Goal: Consume media (video, audio): Consume media (video, audio)

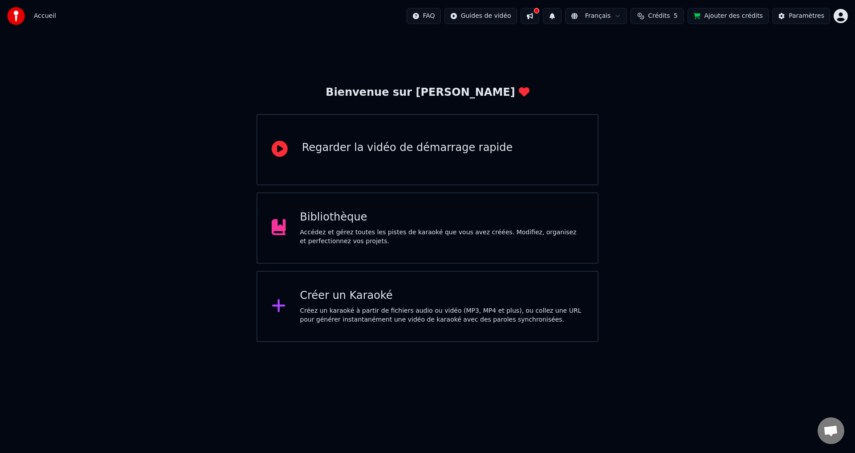
click at [322, 224] on div "Bibliothèque" at bounding box center [442, 217] width 284 height 14
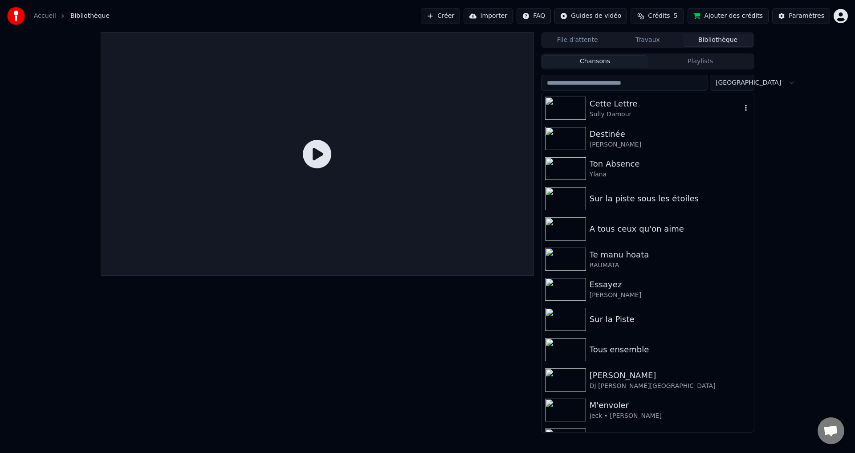
click at [580, 105] on img at bounding box center [565, 108] width 41 height 23
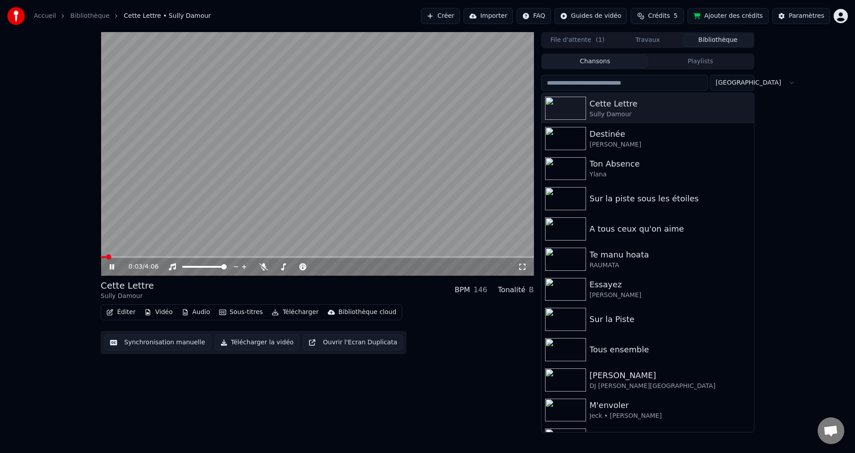
click at [112, 265] on icon at bounding box center [118, 266] width 21 height 7
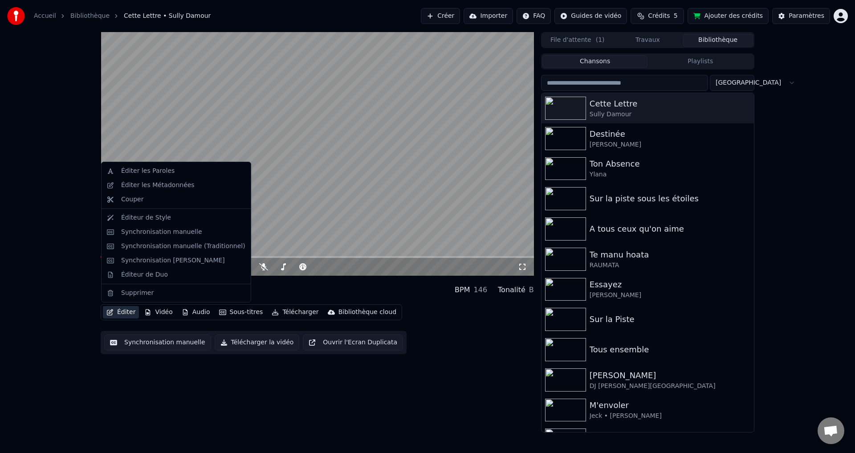
click at [110, 313] on icon "button" at bounding box center [110, 312] width 6 height 6
click at [54, 335] on div "0:03 / 4:06 Cette Lettre Sully Damour BPM 146 Tonalité B Éditer Vidéo Audio Sou…" at bounding box center [427, 232] width 855 height 400
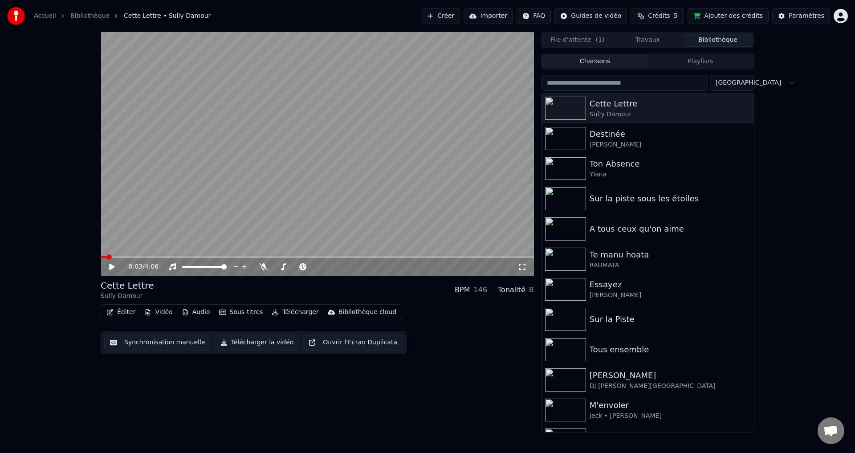
click at [186, 312] on button "Audio" at bounding box center [196, 312] width 36 height 12
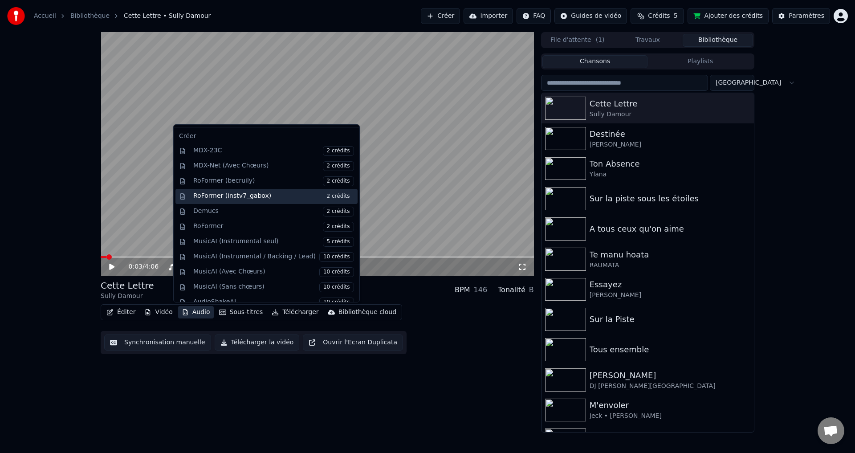
scroll to position [89, 0]
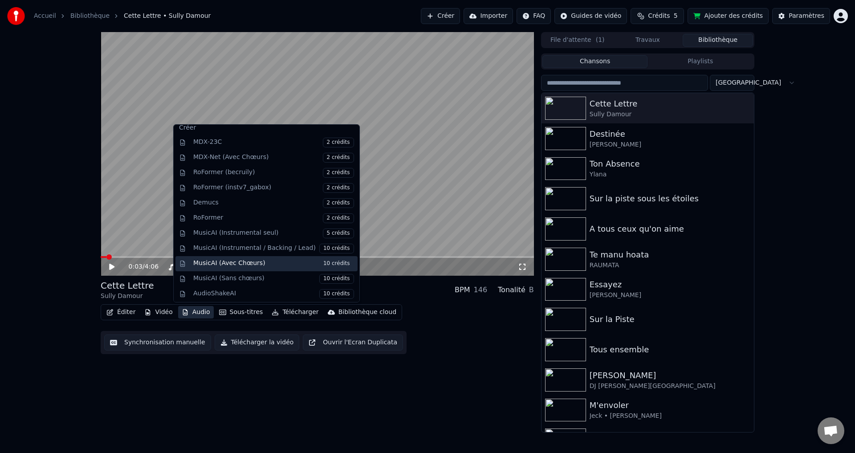
click at [205, 262] on div "MusicAI (Avec Chœurs) 10 crédits" at bounding box center [273, 264] width 161 height 10
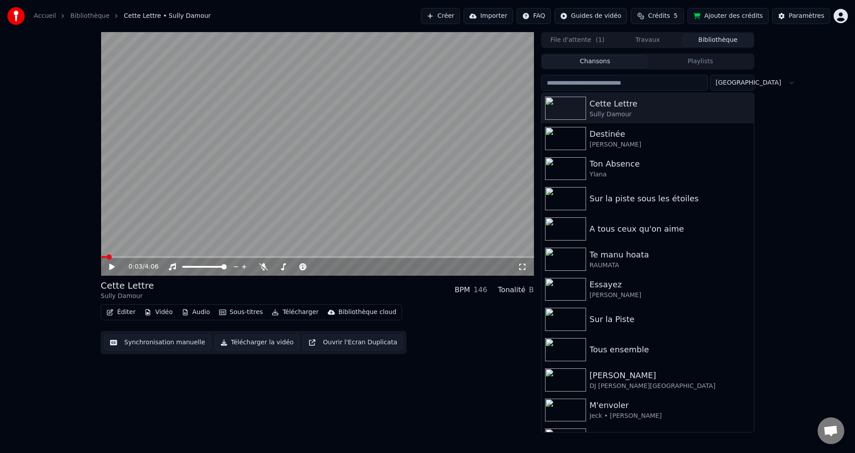
click at [113, 267] on icon at bounding box center [111, 267] width 5 height 6
click at [219, 256] on video at bounding box center [317, 153] width 433 height 243
click at [221, 256] on span at bounding box center [317, 257] width 433 height 2
click at [113, 266] on icon at bounding box center [111, 267] width 5 height 6
click at [246, 258] on span at bounding box center [317, 257] width 433 height 2
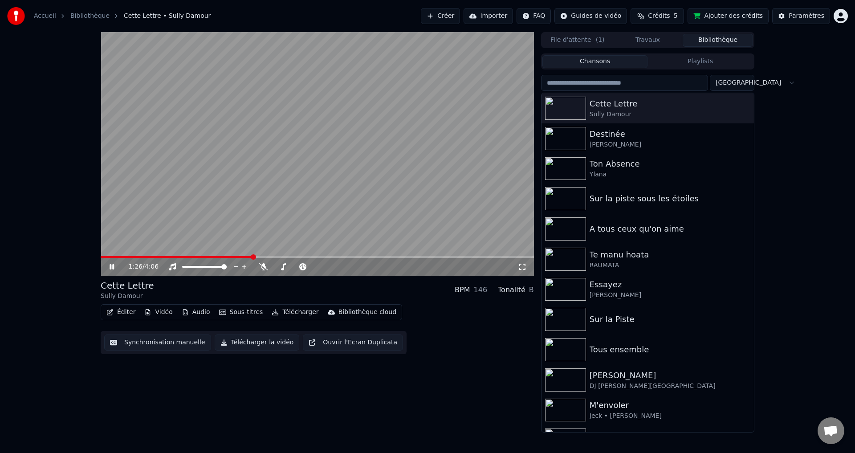
click at [222, 257] on span at bounding box center [177, 257] width 152 height 2
click at [264, 265] on icon at bounding box center [263, 266] width 9 height 7
click at [273, 268] on span at bounding box center [275, 266] width 5 height 5
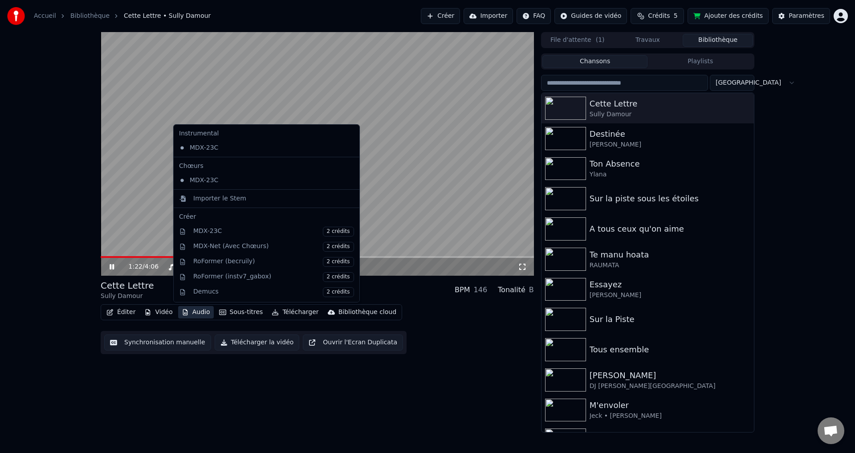
click at [185, 312] on icon "button" at bounding box center [185, 312] width 7 height 6
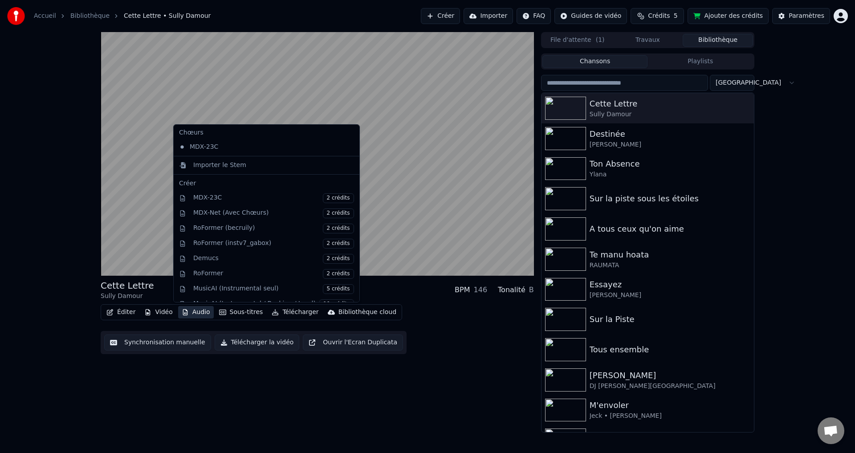
scroll to position [90, 0]
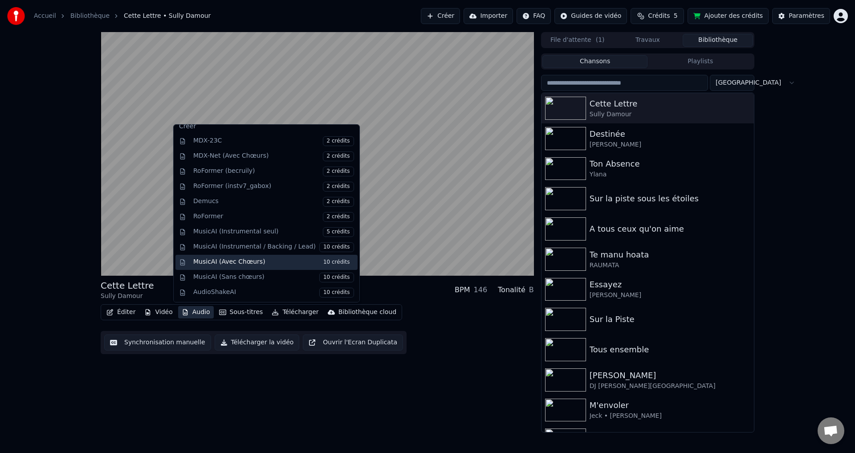
click at [252, 262] on div "MusicAI (Avec Chœurs) 10 crédits" at bounding box center [273, 262] width 161 height 10
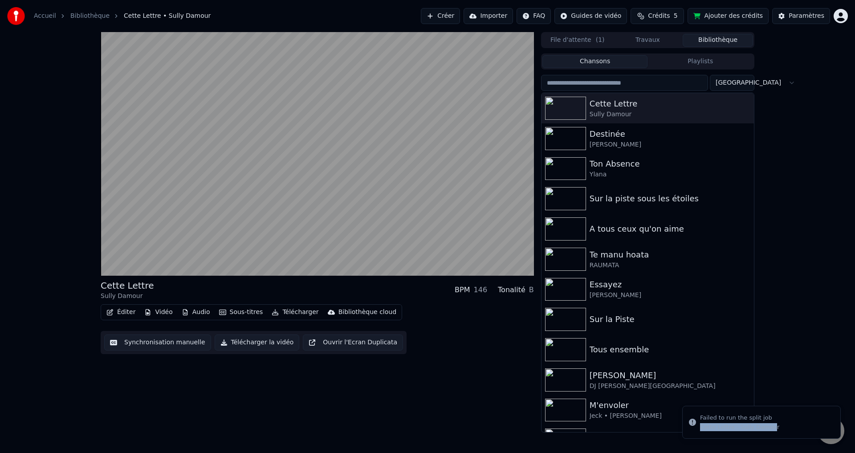
drag, startPoint x: 767, startPoint y: 425, endPoint x: 700, endPoint y: 404, distance: 70.4
click at [700, 423] on div "Cette Lettre - Sully Damour" at bounding box center [739, 427] width 79 height 8
drag, startPoint x: 765, startPoint y: 420, endPoint x: 698, endPoint y: 421, distance: 66.8
click at [700, 421] on div "Failed to run the split job" at bounding box center [739, 417] width 79 height 9
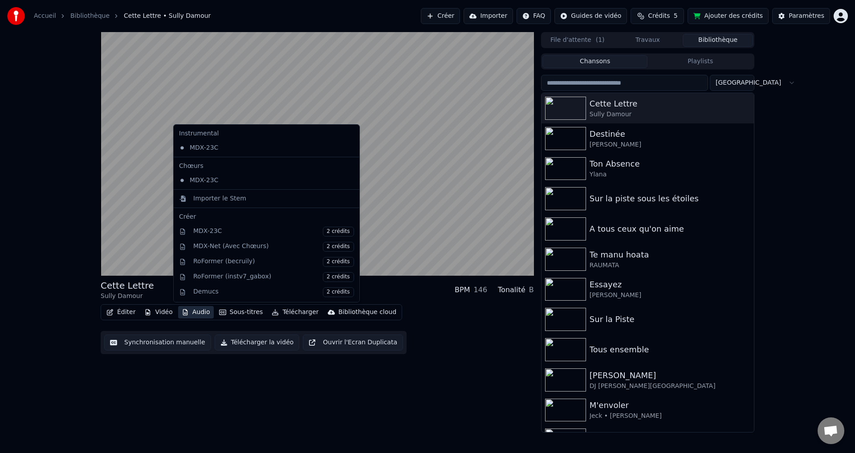
click at [182, 313] on icon "button" at bounding box center [185, 312] width 7 height 6
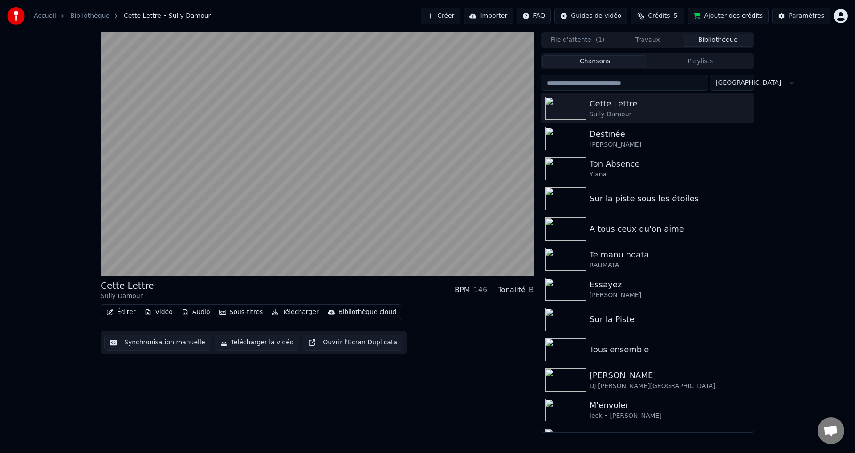
click at [325, 390] on div "Cette Lettre Sully Damour BPM 146 Tonalité B Éditer Vidéo Audio Sous-titres Tél…" at bounding box center [317, 232] width 433 height 400
click at [185, 312] on icon "button" at bounding box center [185, 312] width 7 height 6
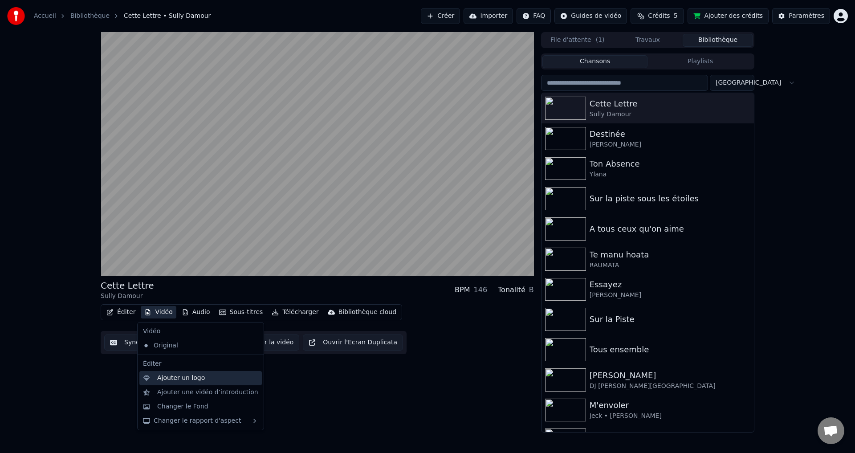
click at [175, 383] on div "Ajouter un logo" at bounding box center [200, 378] width 122 height 14
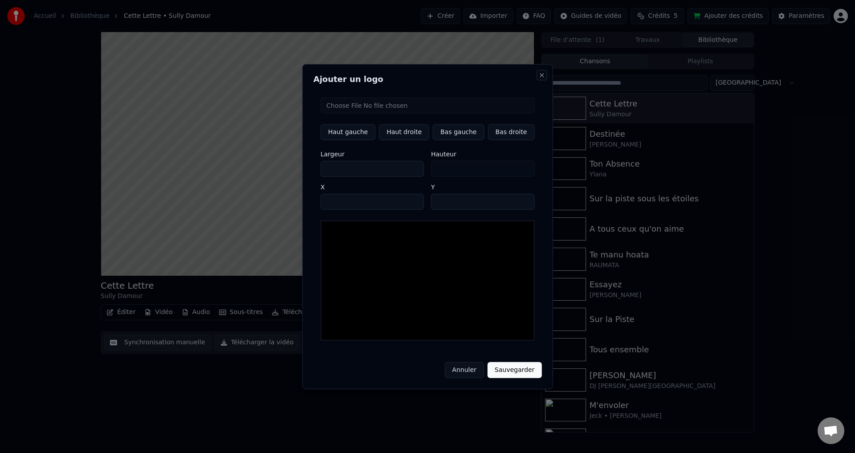
click at [538, 78] on button "Close" at bounding box center [541, 74] width 7 height 7
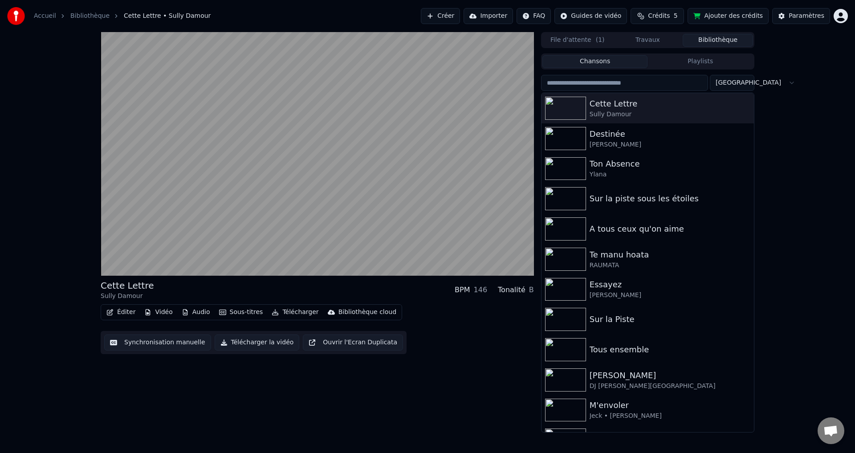
click at [484, 380] on div "Cette Lettre Sully Damour BPM 146 Tonalité B Éditer Vidéo Audio Sous-titres Tél…" at bounding box center [317, 232] width 433 height 400
